Goal: Information Seeking & Learning: Learn about a topic

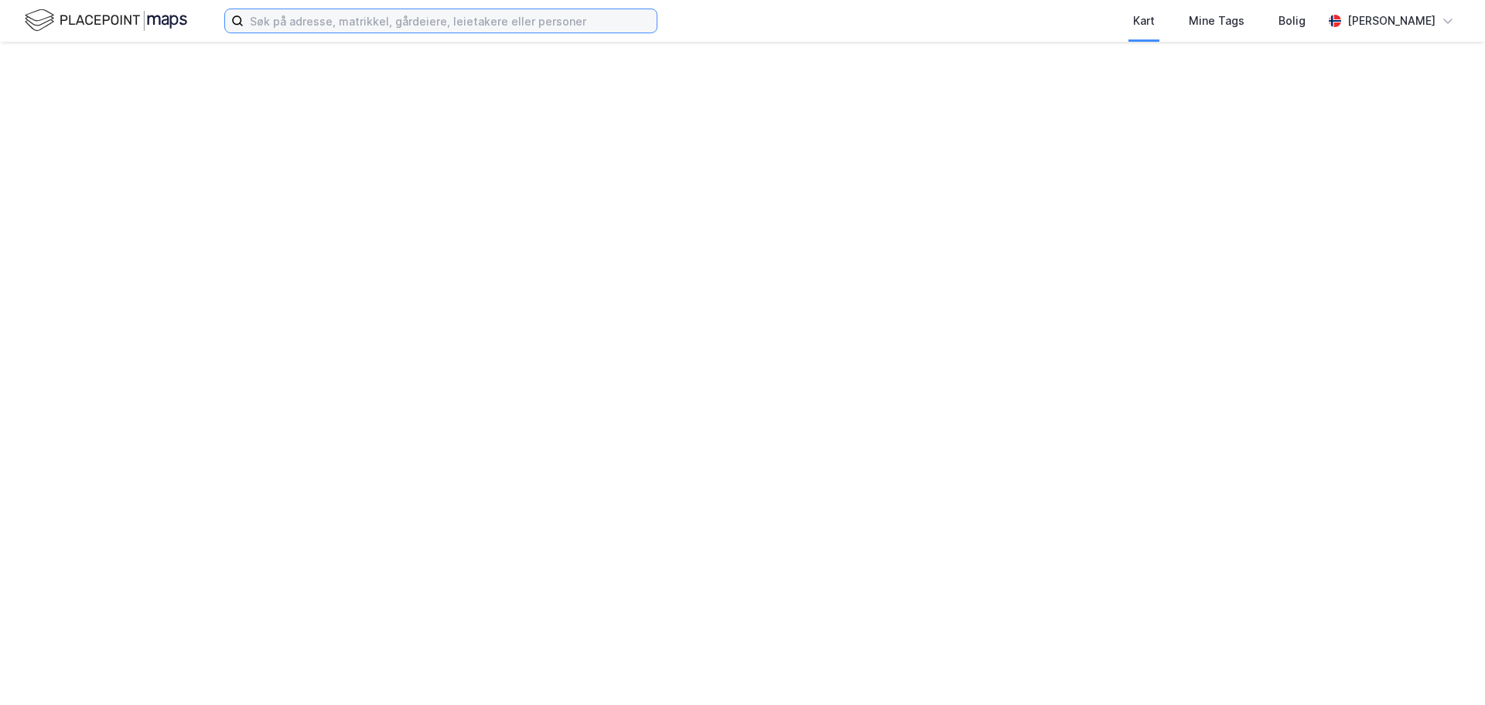
click at [276, 22] on input at bounding box center [450, 20] width 413 height 23
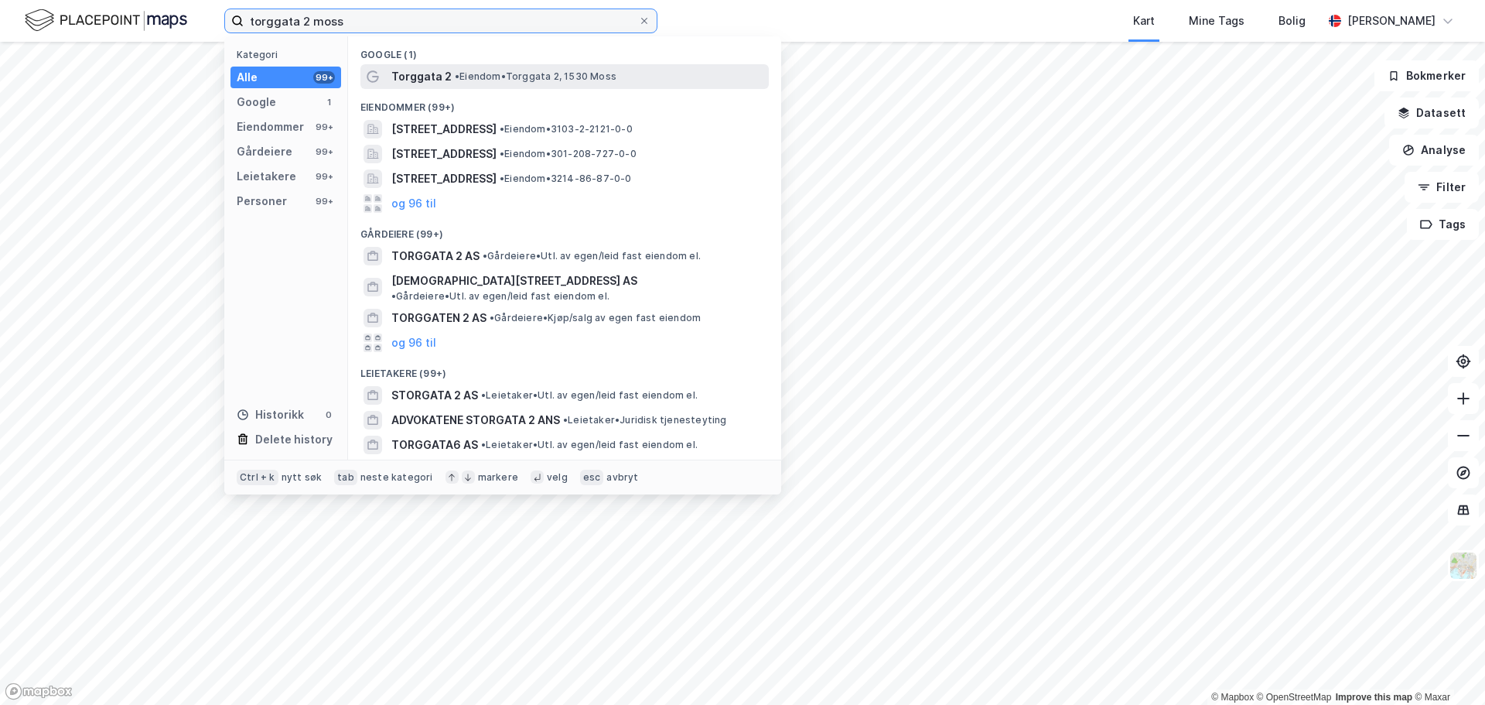
type input "torggata 2 moss"
click at [497, 77] on span "• Eiendom • Torggata 2, 1530 Moss" at bounding box center [536, 76] width 162 height 12
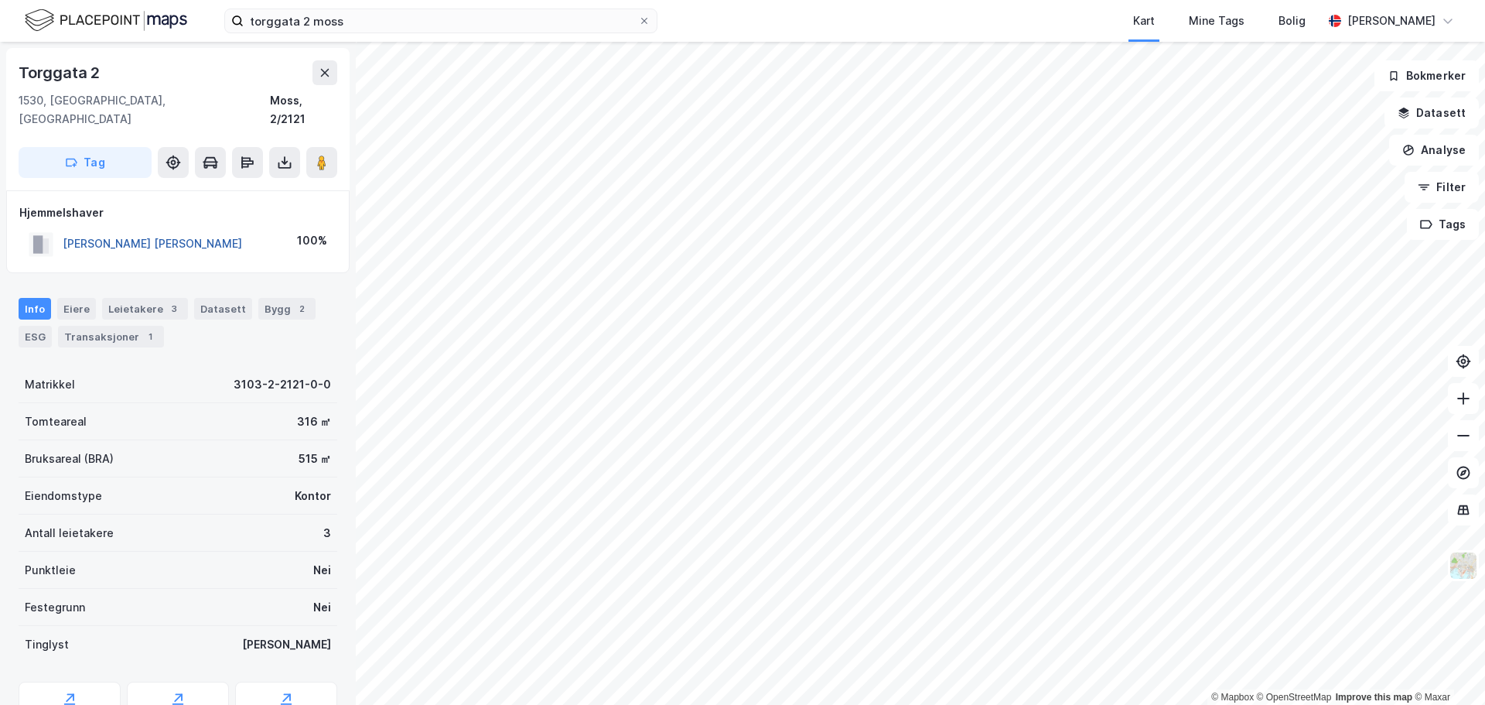
click at [0, 0] on button "[PERSON_NAME] [PERSON_NAME]" at bounding box center [0, 0] width 0 height 0
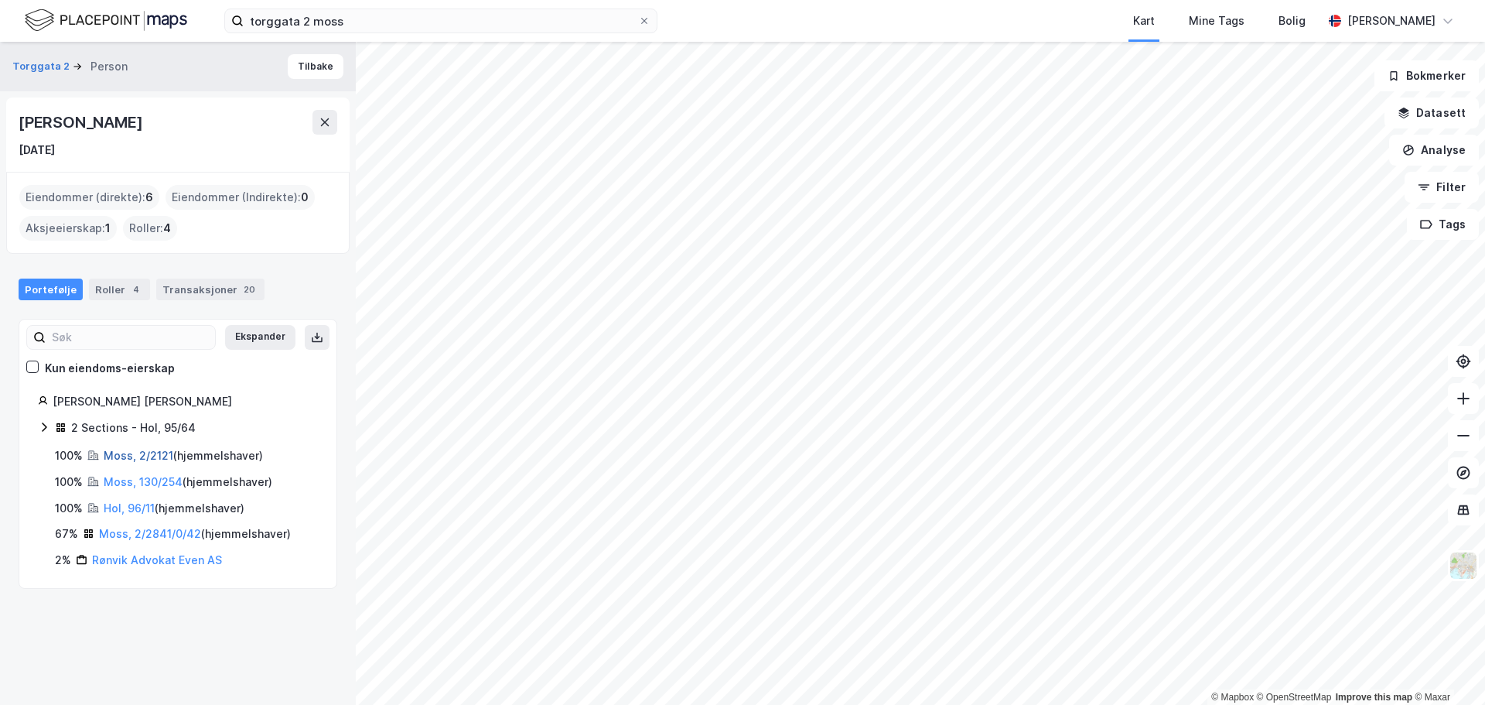
click at [153, 459] on link "Moss, 2/2121" at bounding box center [139, 455] width 70 height 13
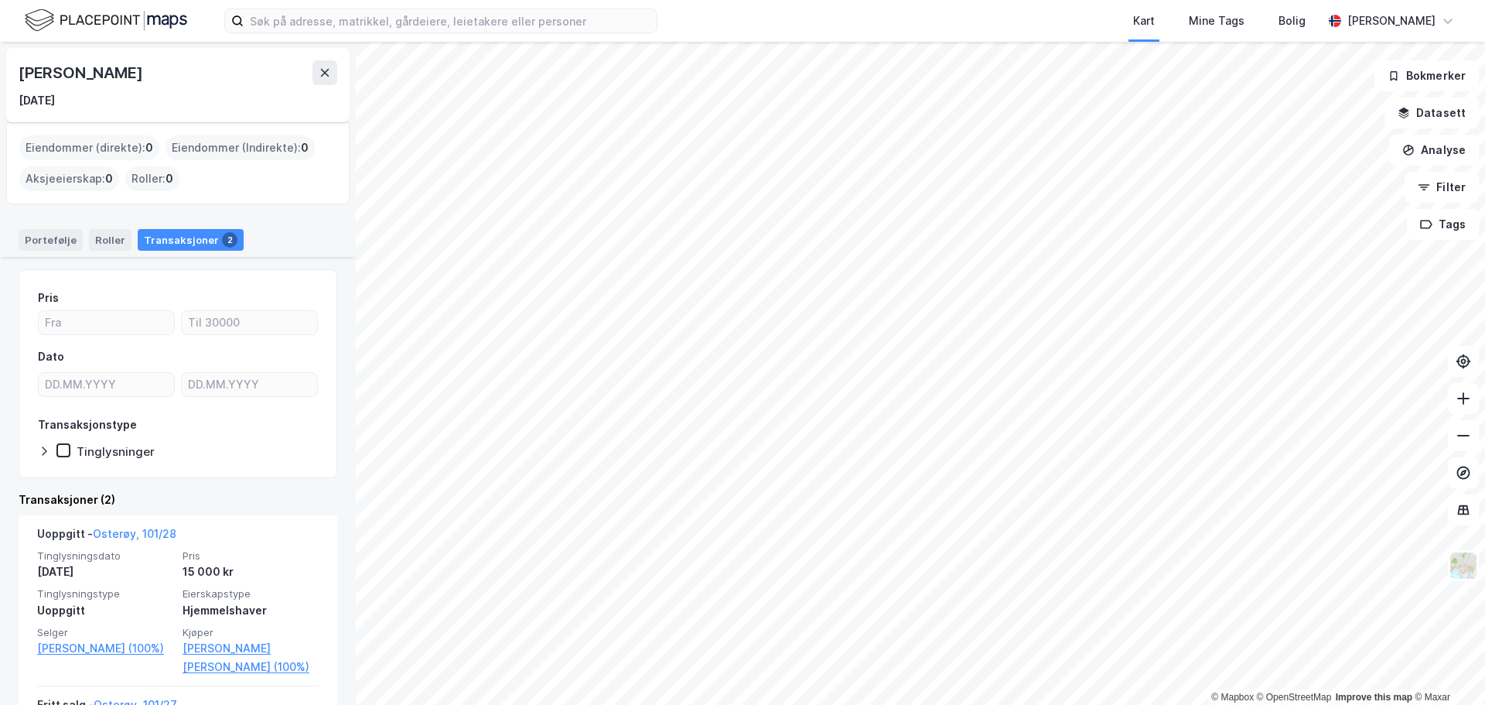
scroll to position [189, 0]
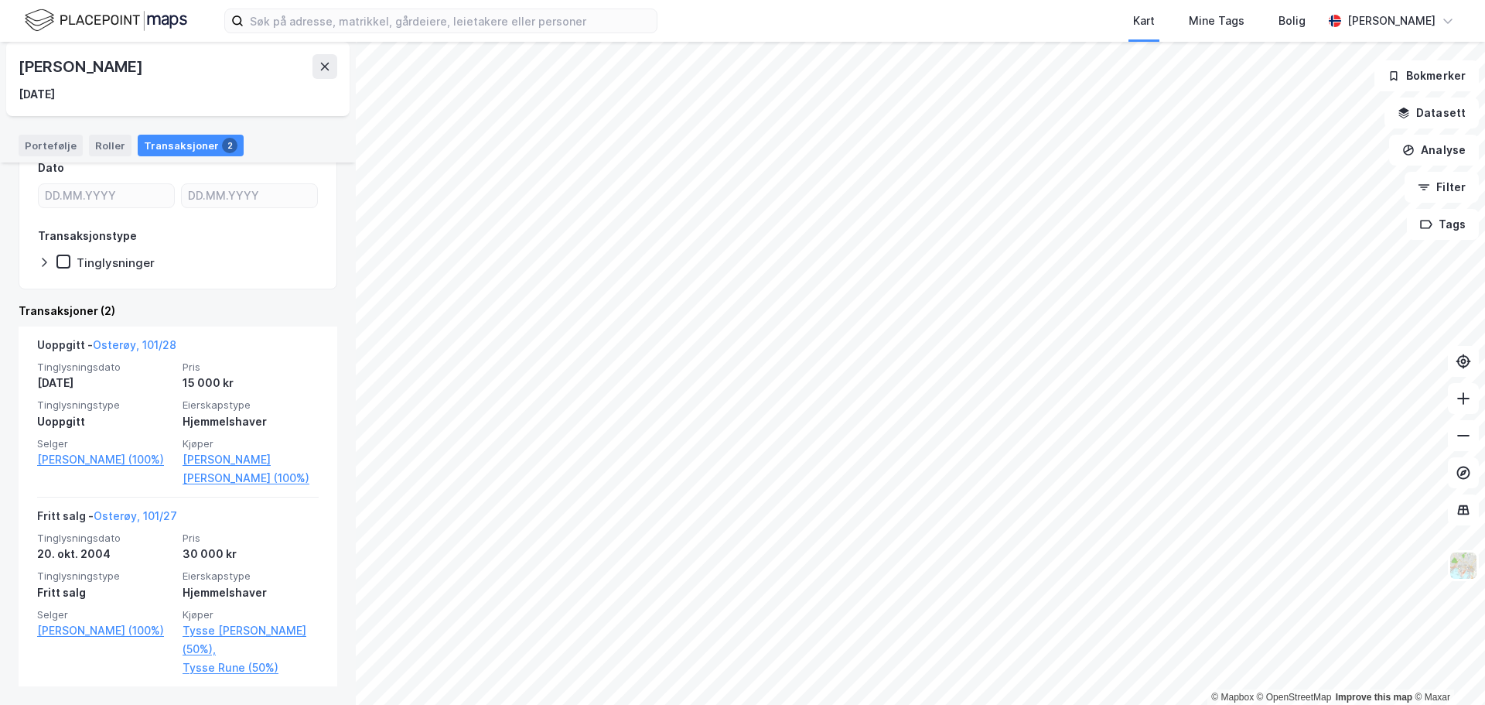
click at [357, 40] on div "Kart Mine Tags Bolig [PERSON_NAME]" at bounding box center [742, 21] width 1485 height 42
click at [358, 27] on input at bounding box center [450, 20] width 413 height 23
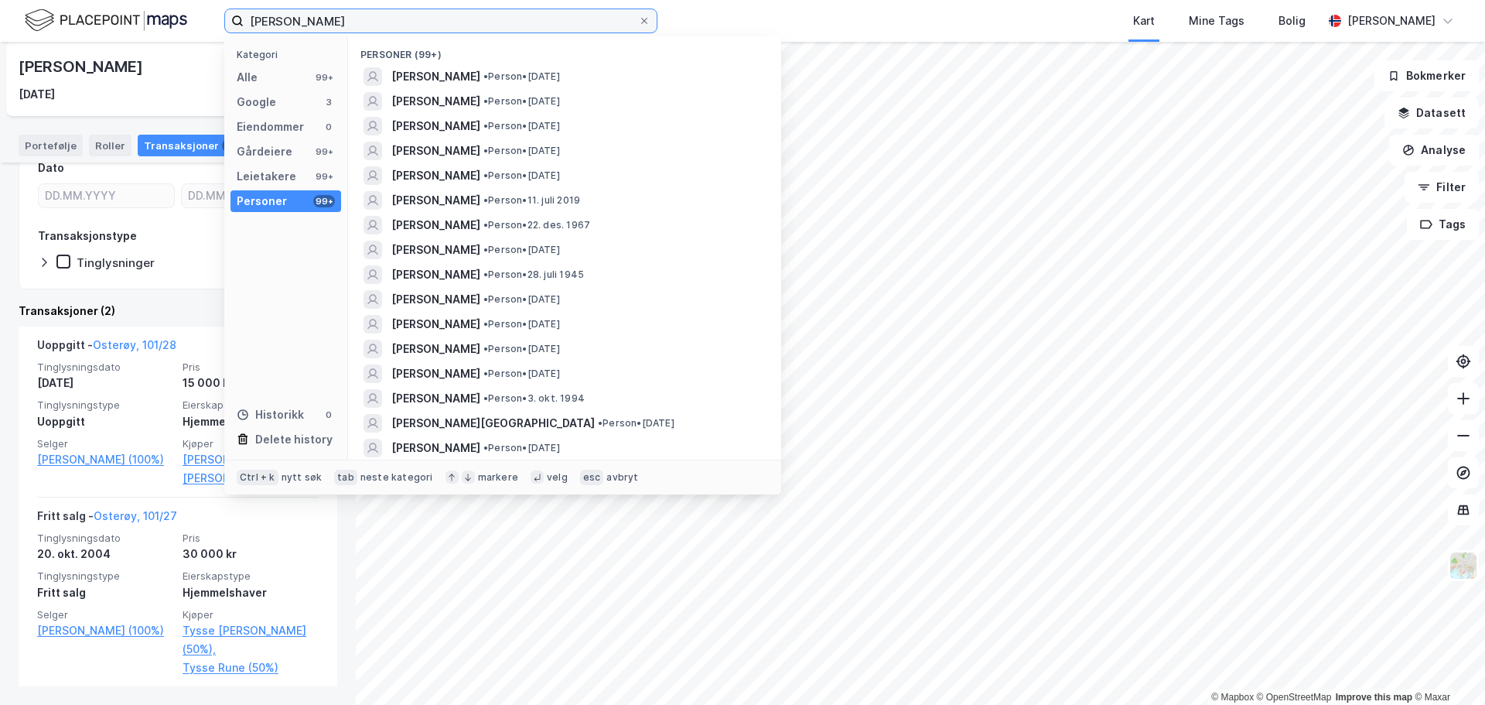
type input "even harry rønvik"
click at [441, 71] on span "[PERSON_NAME]" at bounding box center [435, 76] width 89 height 19
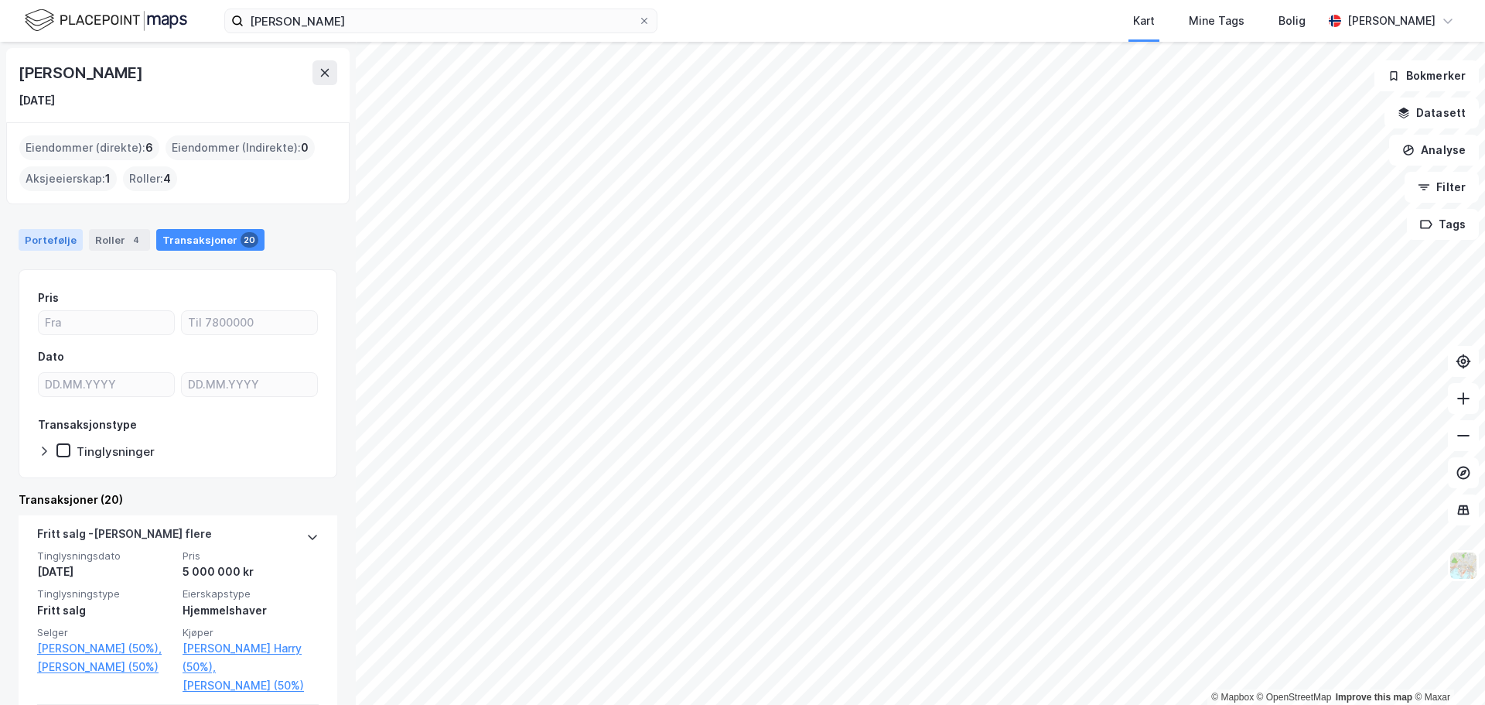
click at [43, 234] on div "Portefølje" at bounding box center [51, 240] width 64 height 22
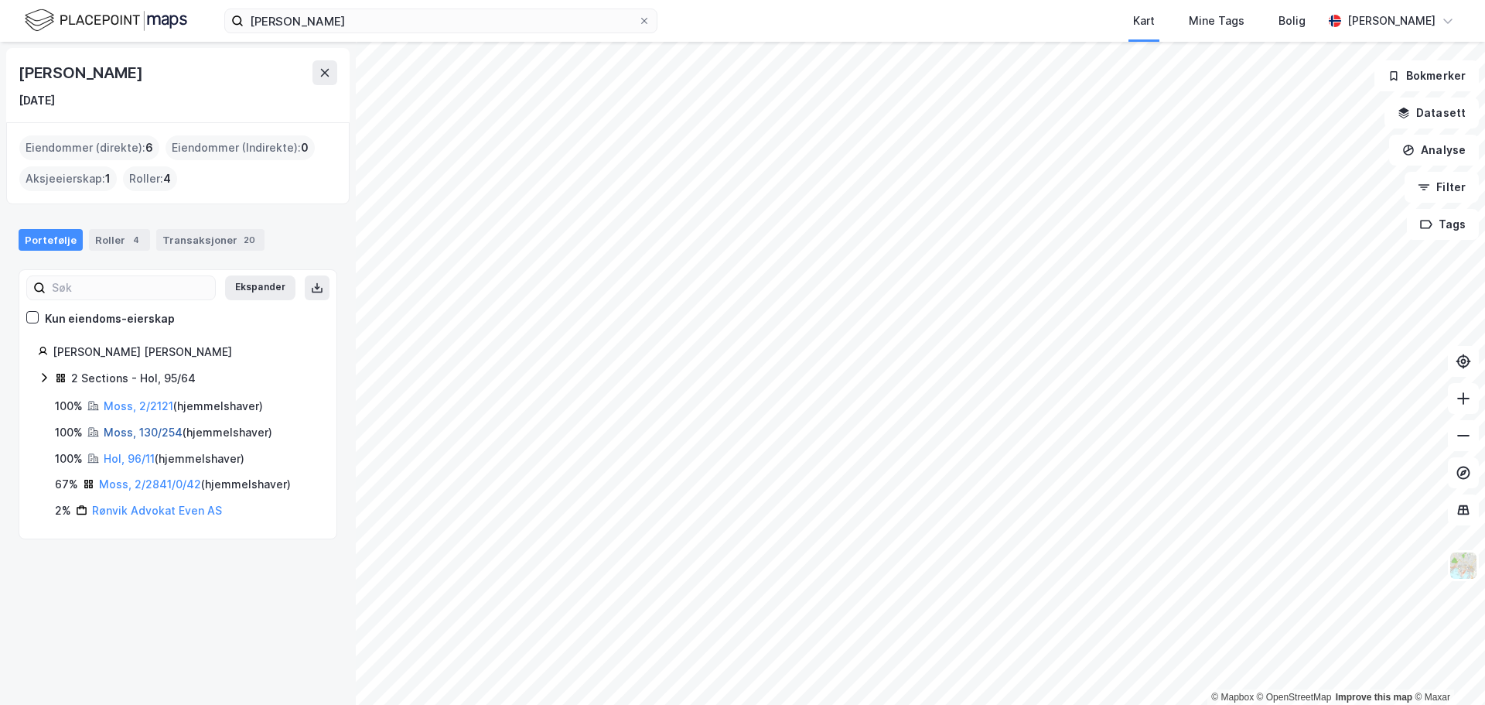
click at [154, 435] on link "Moss, 130/254" at bounding box center [143, 431] width 79 height 13
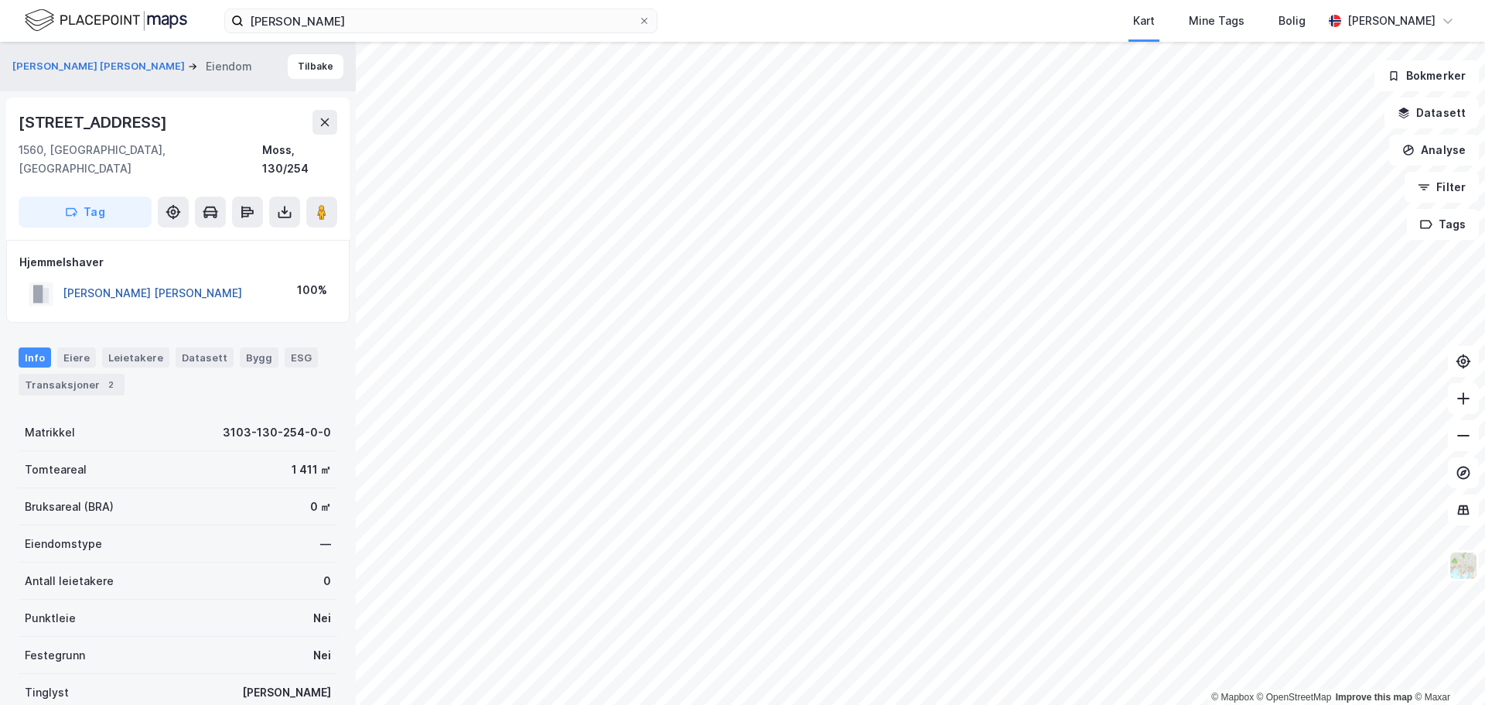
click at [0, 0] on button "RØNVIK EVEN HARRY" at bounding box center [0, 0] width 0 height 0
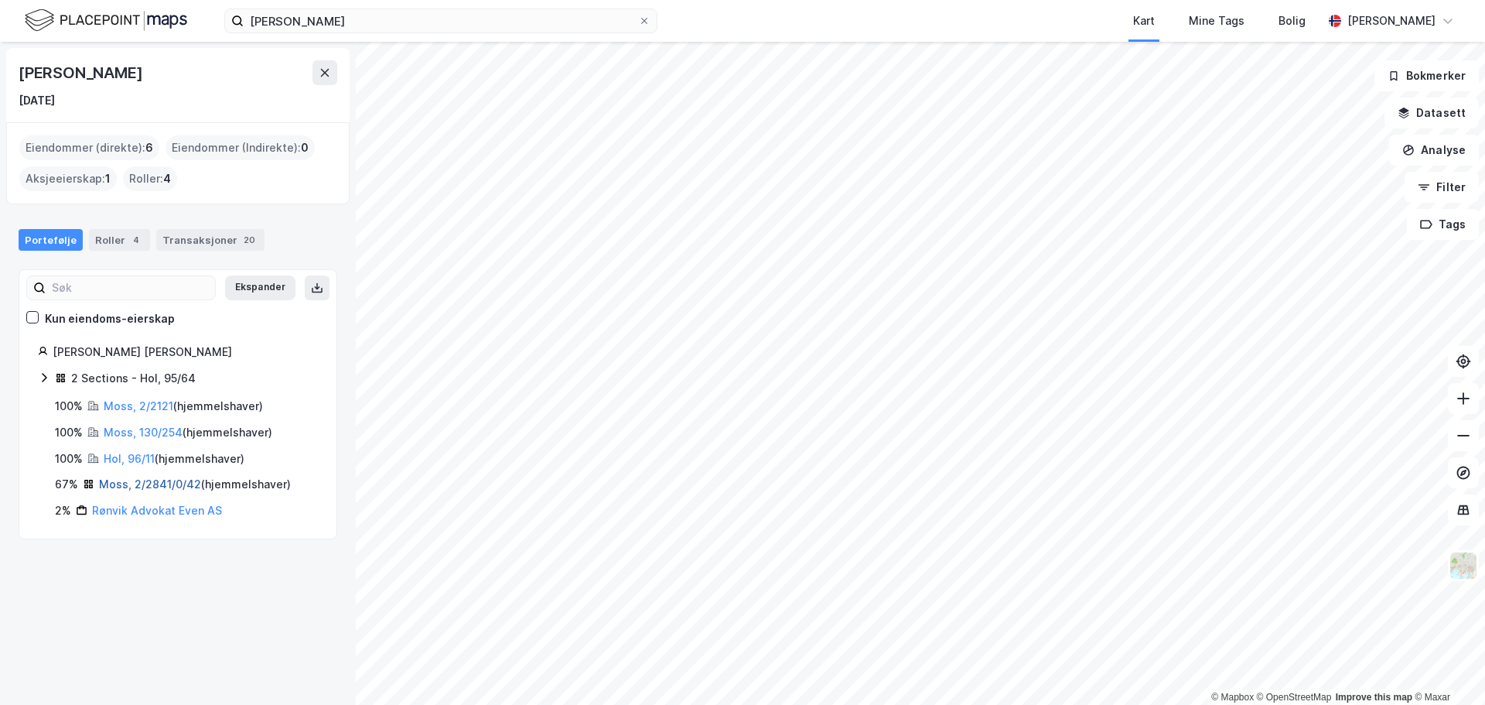
click at [129, 485] on link "Moss, 2/2841/0/42" at bounding box center [150, 483] width 102 height 13
click at [144, 510] on link "Rønvik Advokat Even AS" at bounding box center [157, 510] width 130 height 13
click at [147, 406] on link "Moss, 2/2121" at bounding box center [139, 405] width 70 height 13
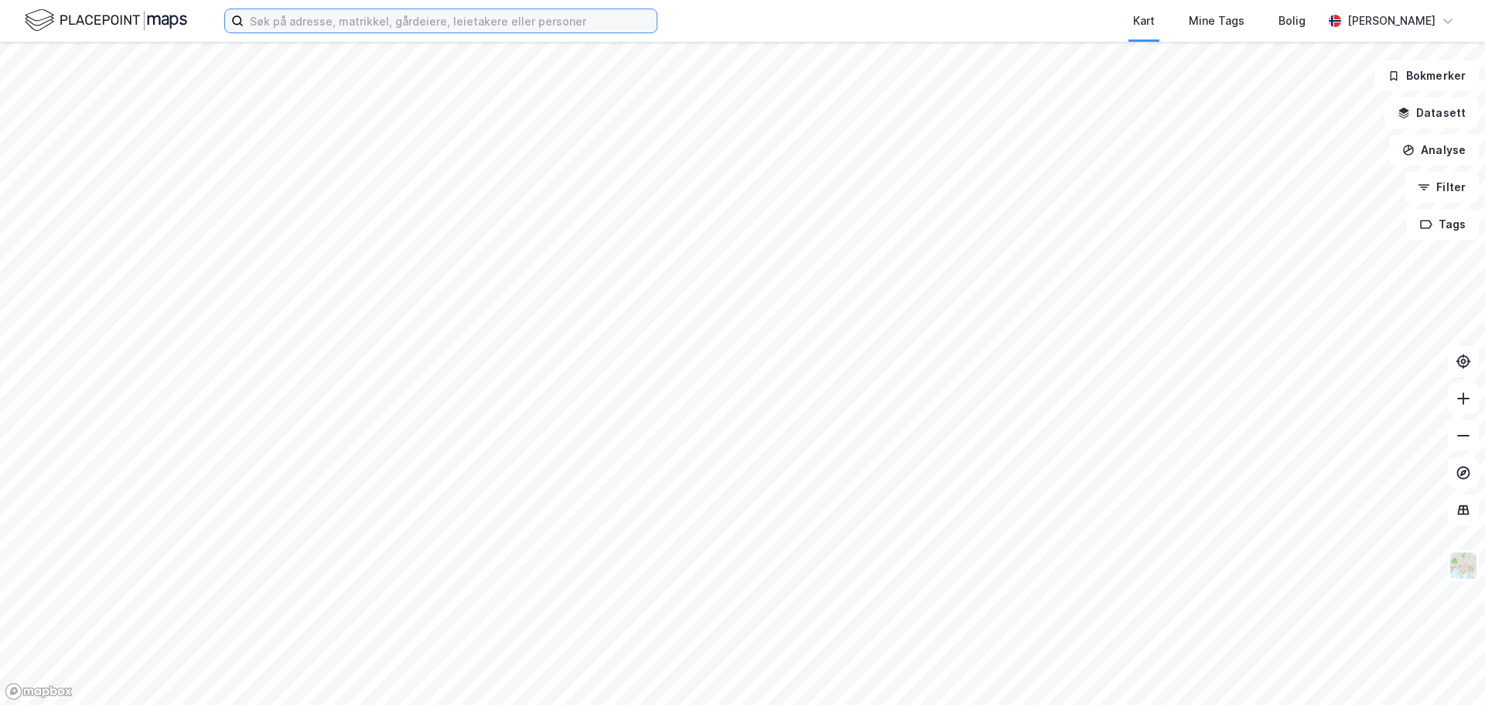
click at [377, 21] on input at bounding box center [450, 20] width 413 height 23
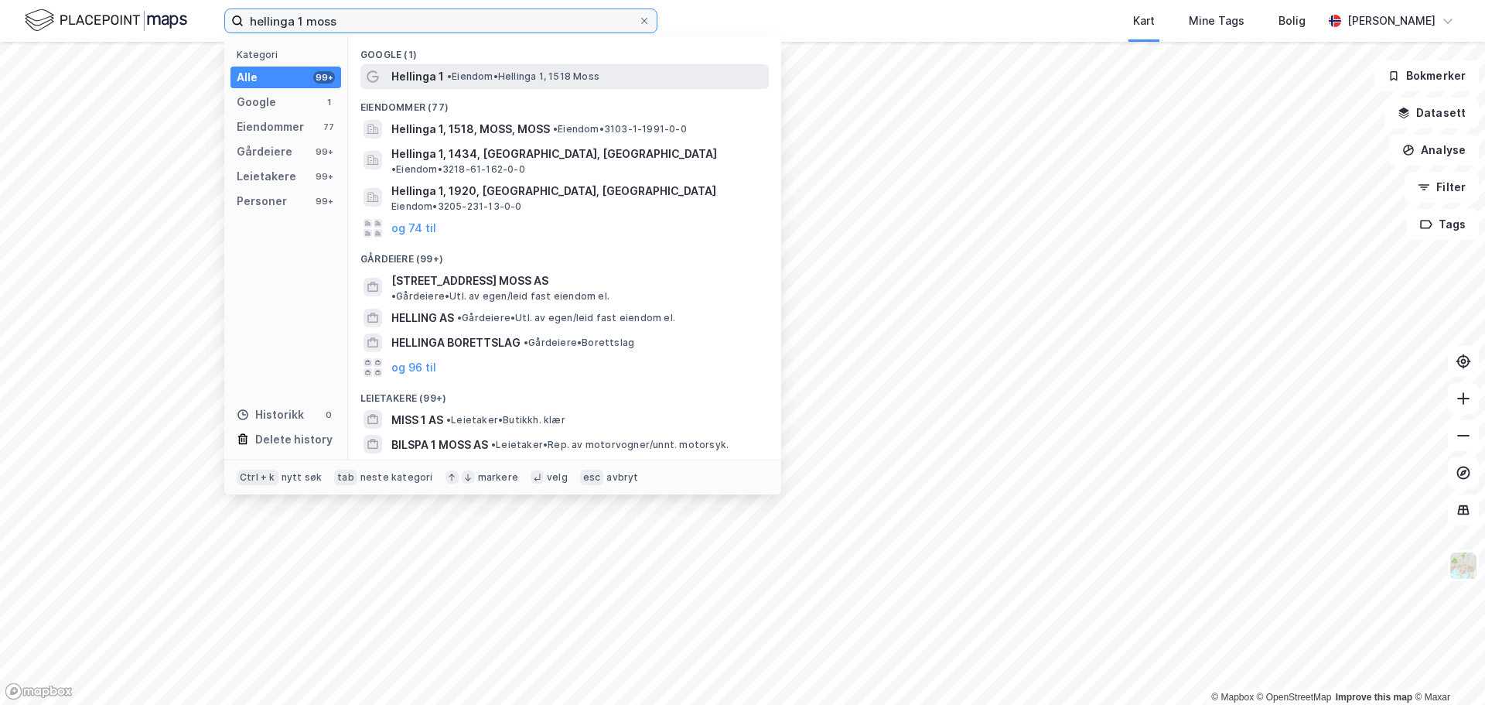
type input "hellinga 1 moss"
click at [521, 83] on div "Hellinga 1 • [PERSON_NAME] 1, 1518 [PERSON_NAME]" at bounding box center [578, 76] width 374 height 19
